Goal: Information Seeking & Learning: Find specific fact

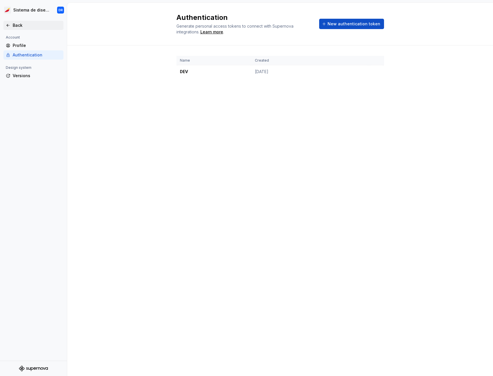
click at [20, 27] on div "Back" at bounding box center [37, 25] width 48 height 6
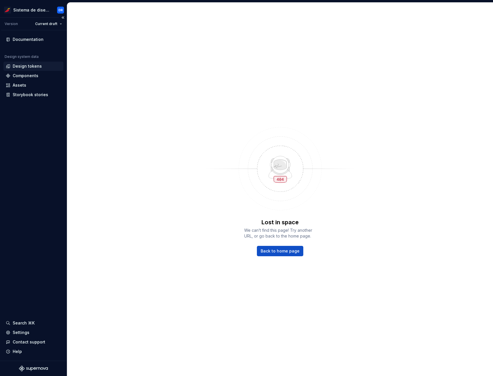
click at [31, 66] on div "Design tokens" at bounding box center [27, 66] width 29 height 6
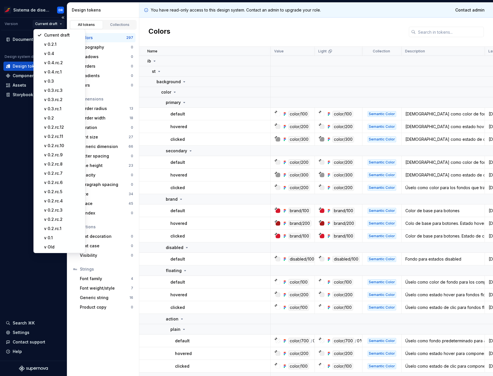
click at [52, 21] on html "Sistema de diseño Iberia DR Version Current draft Documentation Design system d…" at bounding box center [246, 188] width 493 height 376
click at [63, 63] on div "v 0.4.rc.2" at bounding box center [62, 63] width 37 height 6
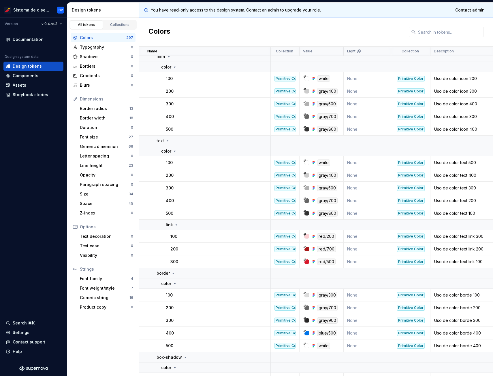
scroll to position [4496, 0]
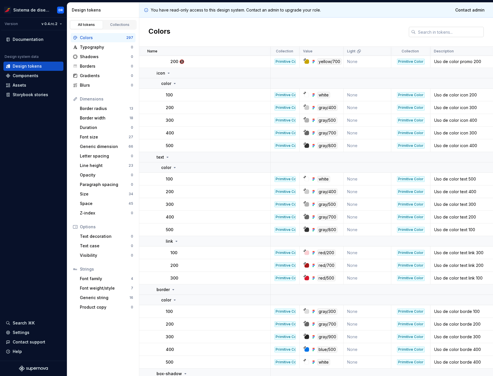
click at [430, 30] on input "text" at bounding box center [449, 32] width 68 height 10
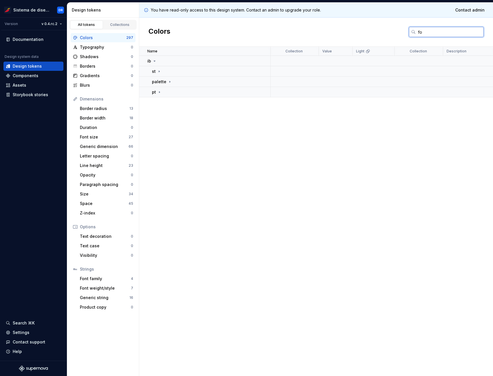
scroll to position [0, 0]
type input "focus"
click at [156, 73] on div "st" at bounding box center [157, 72] width 10 height 6
click at [172, 82] on icon at bounding box center [173, 82] width 5 height 5
click at [174, 93] on icon at bounding box center [174, 92] width 5 height 5
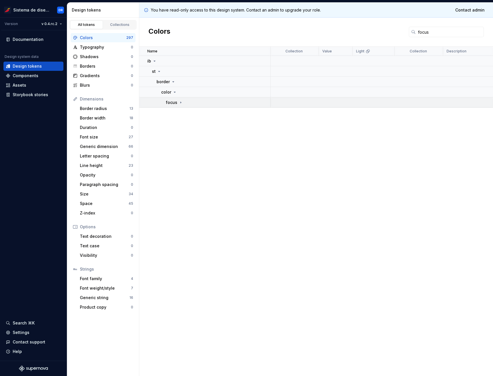
click at [177, 103] on div "focus" at bounding box center [174, 103] width 17 height 6
